Goal: Task Accomplishment & Management: Complete application form

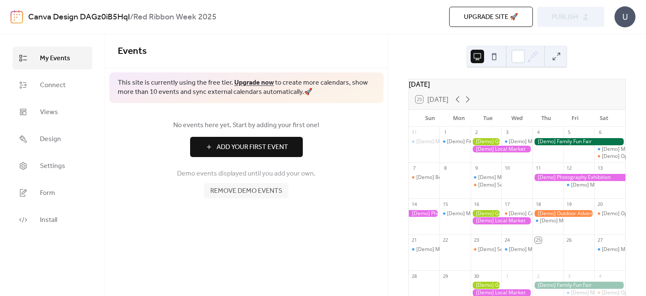
click at [280, 153] on button "Add Your First Event" at bounding box center [246, 147] width 113 height 20
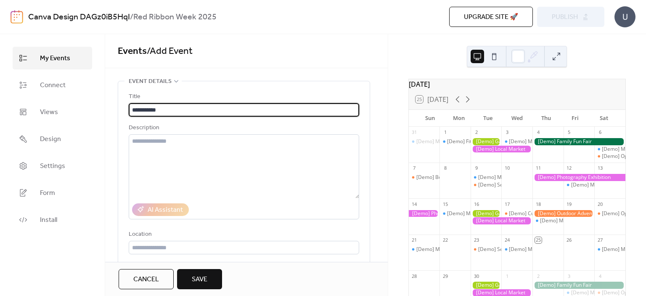
type input "**********"
click at [138, 284] on span "Cancel" at bounding box center [146, 279] width 26 height 10
